Goal: Check status: Check status

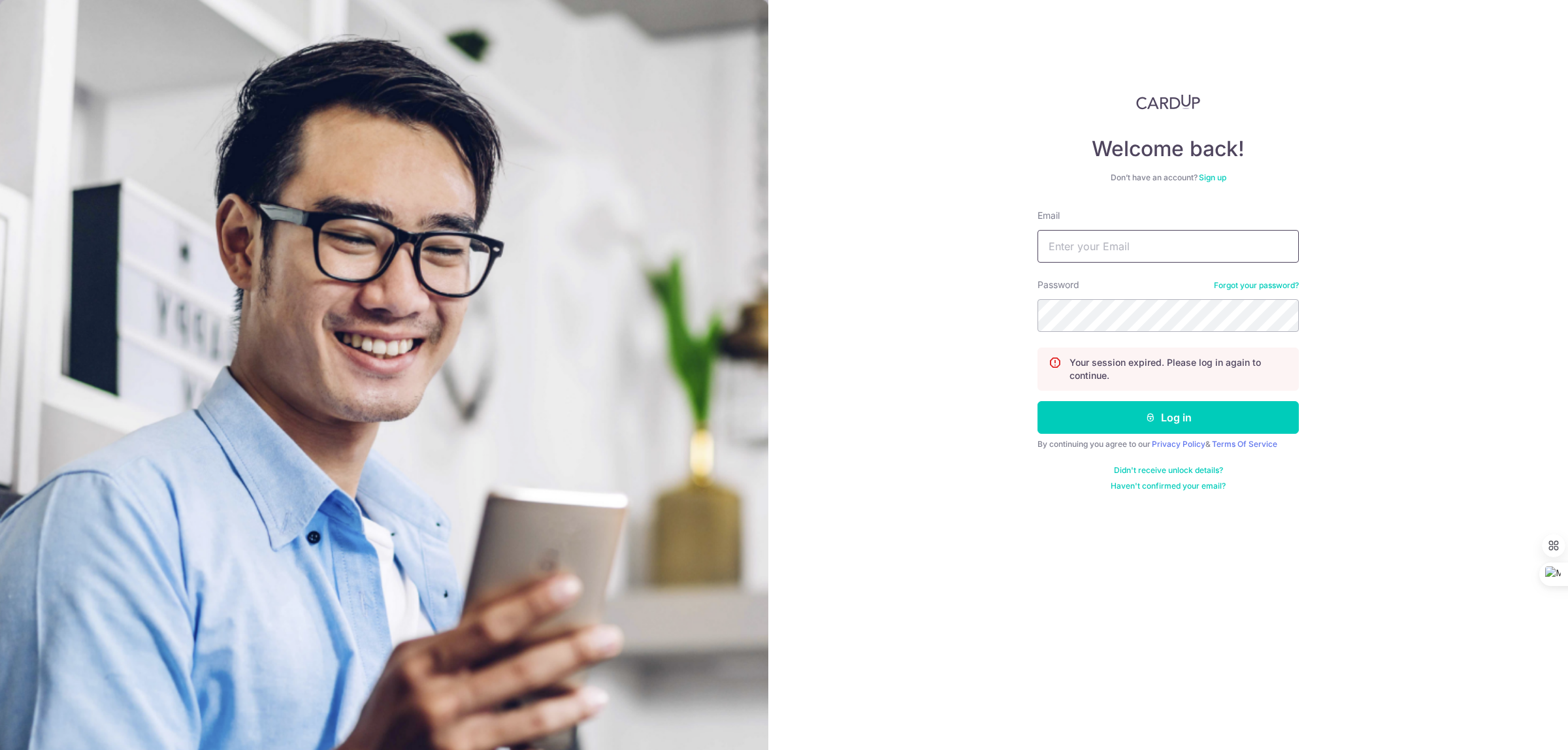
type input "[EMAIL_ADDRESS][DOMAIN_NAME]"
click at [1109, 406] on button "Log in" at bounding box center [1168, 417] width 261 height 33
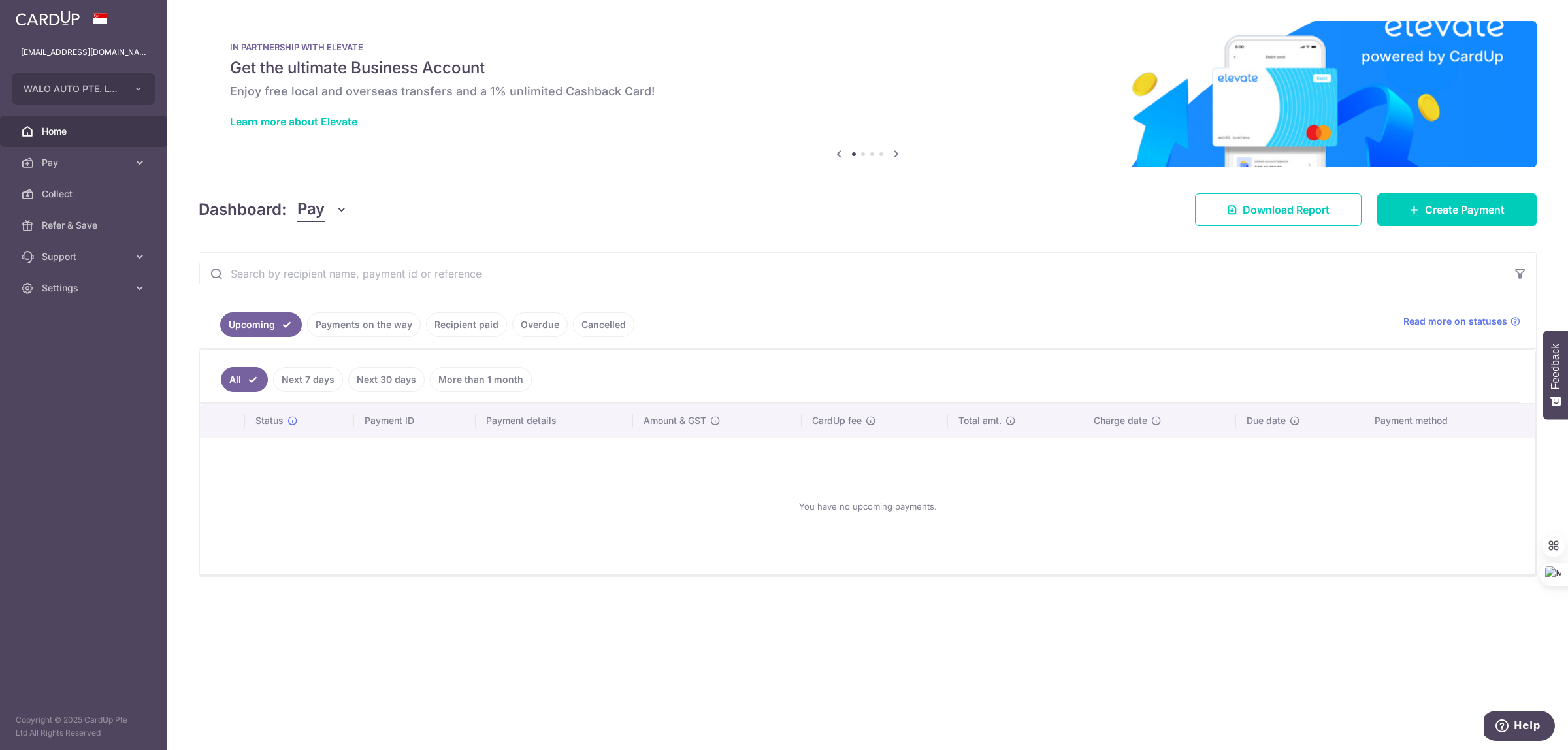
click at [484, 325] on link "Recipient paid" at bounding box center [466, 325] width 81 height 25
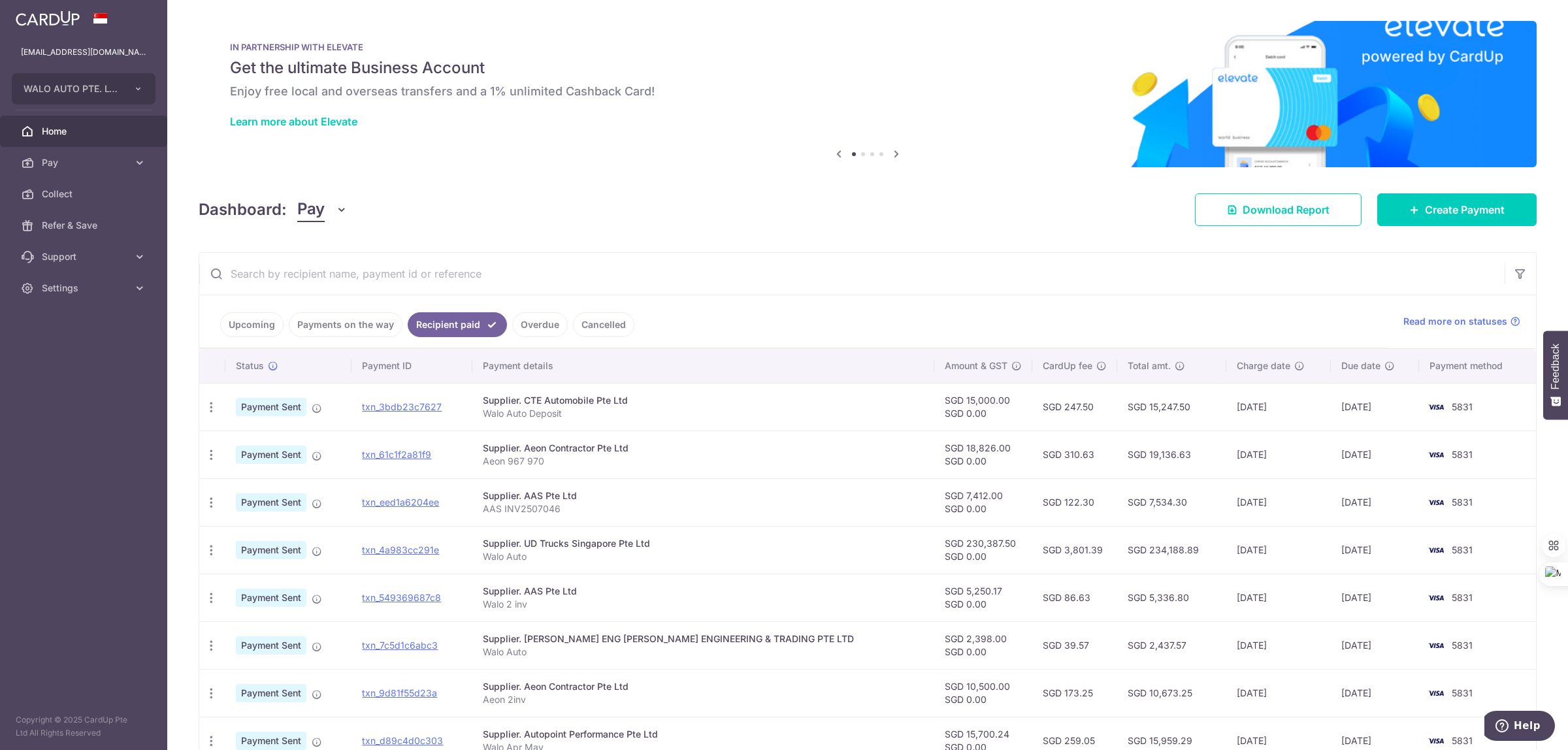
click at [863, 280] on input "text" at bounding box center [852, 274] width 1305 height 42
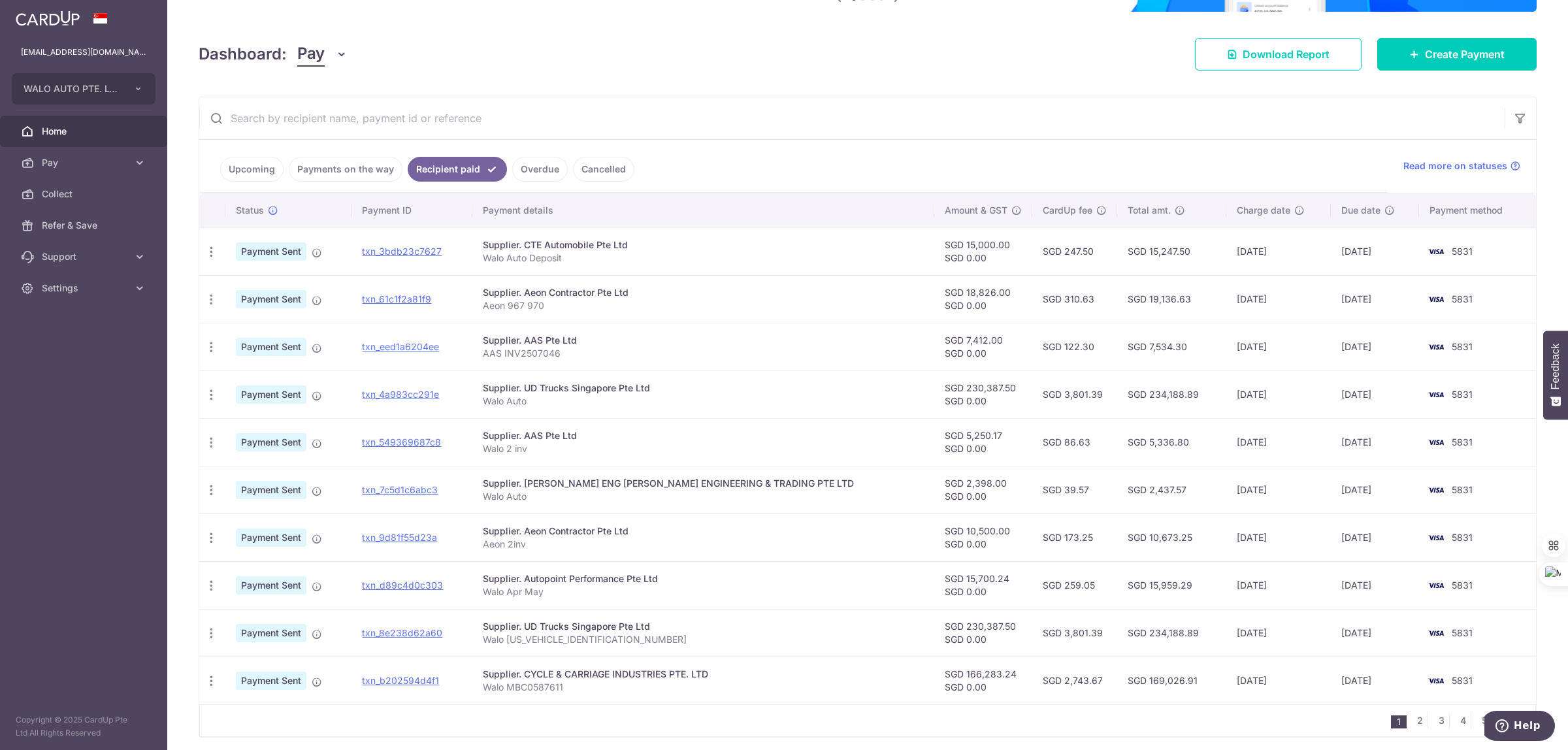
scroll to position [163, 0]
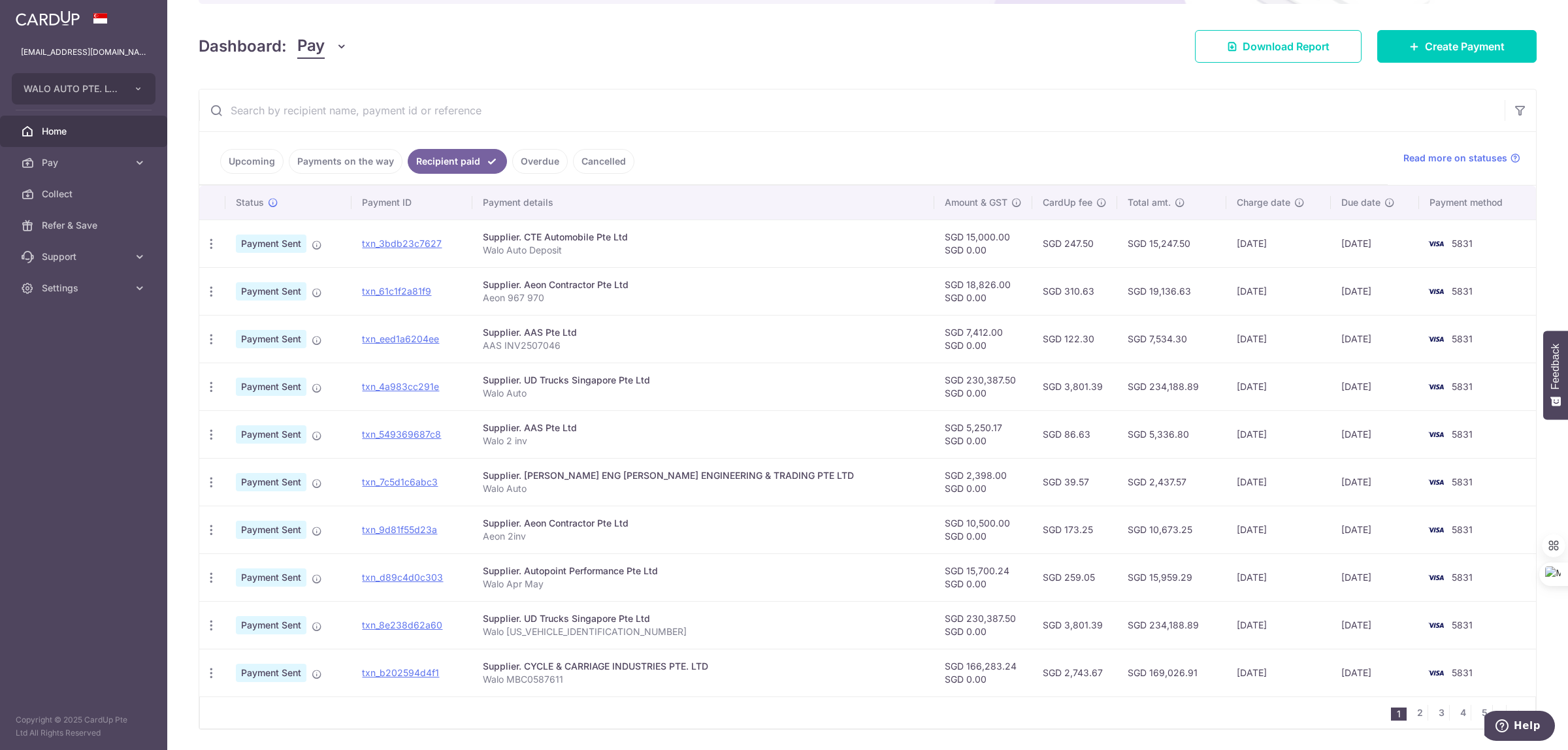
click at [681, 104] on input "text" at bounding box center [852, 110] width 1305 height 42
click at [743, 96] on input "text" at bounding box center [852, 110] width 1305 height 42
drag, startPoint x: 404, startPoint y: 245, endPoint x: 870, endPoint y: 49, distance: 505.5
click at [404, 245] on link "txn_3bdb23c7627" at bounding box center [402, 244] width 80 height 12
click at [413, 247] on link "txn_3bdb23c7627" at bounding box center [402, 244] width 80 height 12
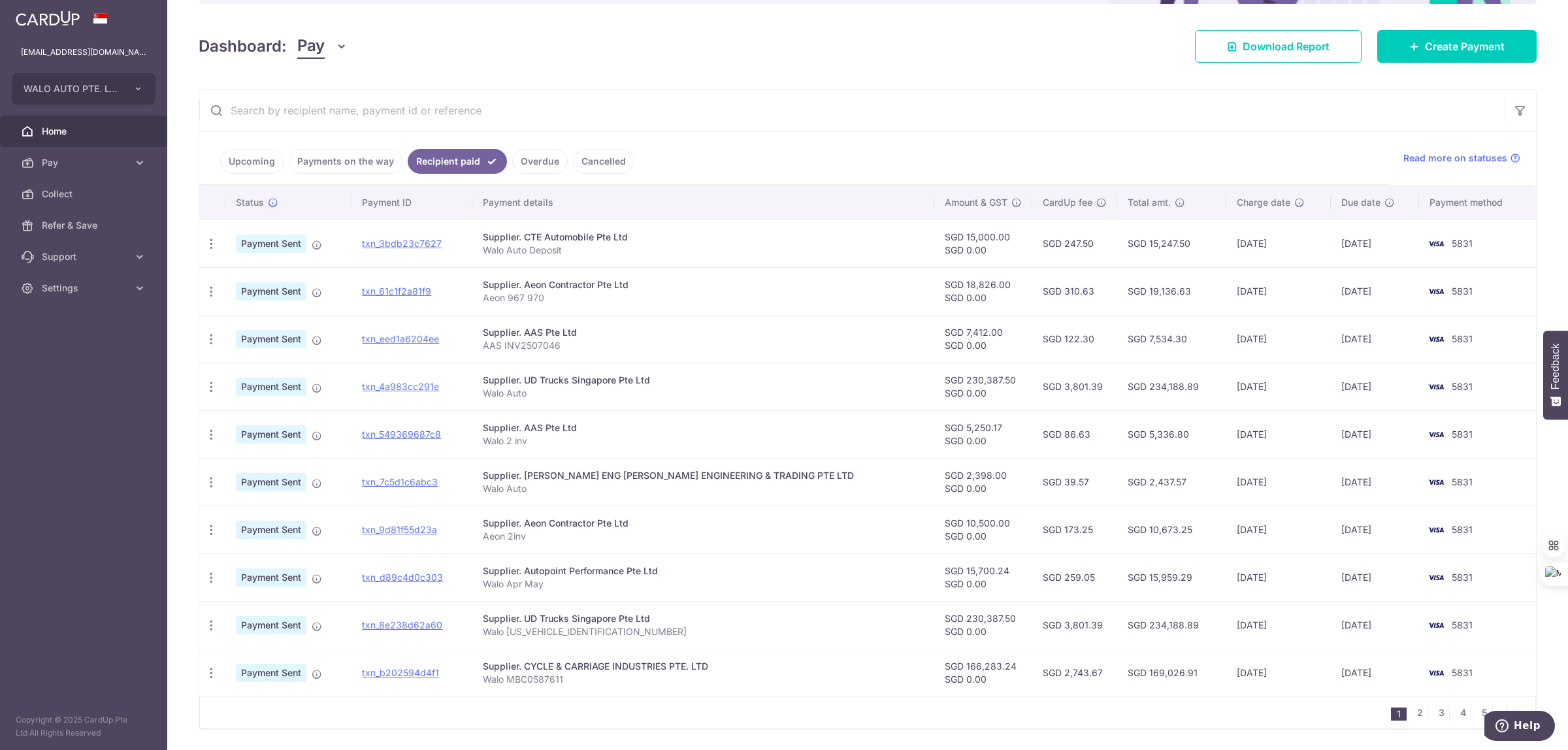
drag, startPoint x: 864, startPoint y: 184, endPoint x: 858, endPoint y: 181, distance: 6.7
click at [864, 184] on ul "Upcoming Payments on the way Recipient paid Overdue Cancelled" at bounding box center [793, 159] width 1188 height 53
click at [833, 160] on ul "Upcoming Payments on the way Recipient paid Overdue Cancelled" at bounding box center [793, 159] width 1188 height 53
click at [645, 51] on div "Dashboard: Pay Pay Collect Download Report Create Payment" at bounding box center [867, 43] width 1338 height 38
click at [918, 131] on input "text" at bounding box center [852, 110] width 1305 height 42
